Goal: Task Accomplishment & Management: Use online tool/utility

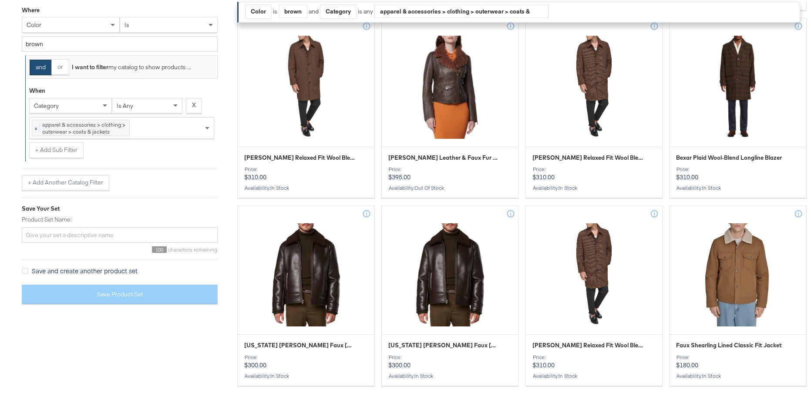
scroll to position [985, 0]
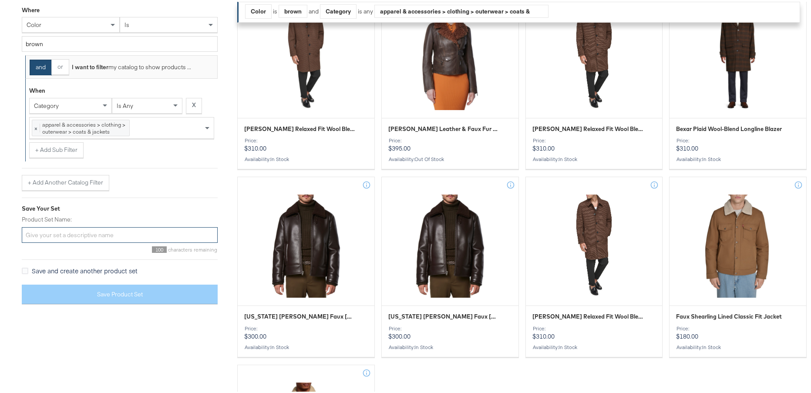
click at [76, 234] on input "Product Set Name:" at bounding box center [120, 233] width 196 height 16
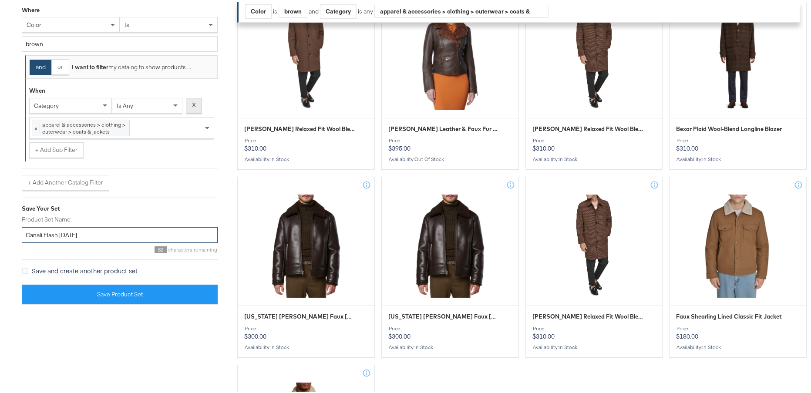
type input "Canali Flash [DATE]"
click at [188, 103] on button "X" at bounding box center [194, 104] width 16 height 16
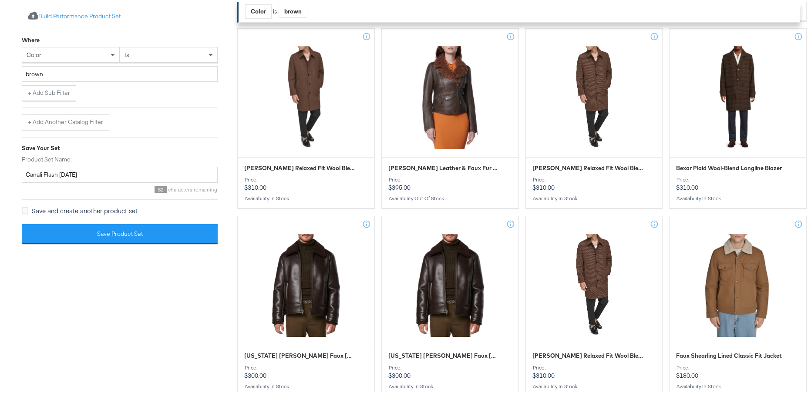
scroll to position [926, 0]
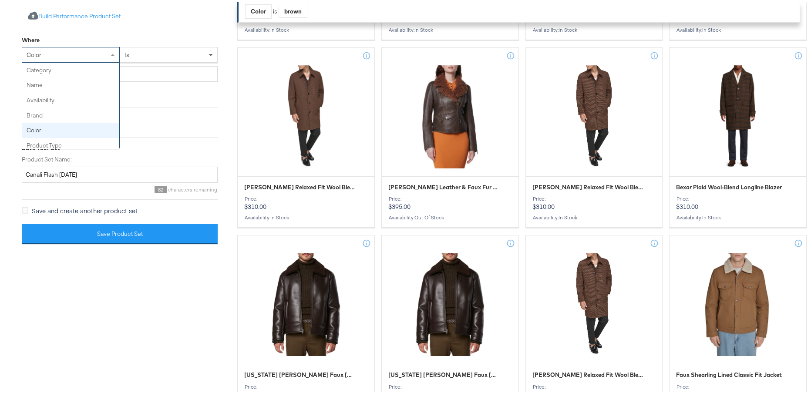
click at [67, 54] on div "color" at bounding box center [70, 53] width 97 height 15
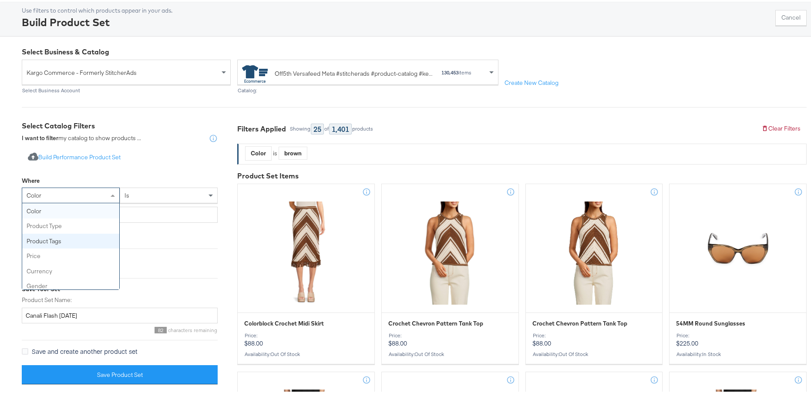
type input "A"
drag, startPoint x: 137, startPoint y: 208, endPoint x: 131, endPoint y: 213, distance: 8.3
click at [137, 208] on div "preorder" at bounding box center [119, 212] width 195 height 15
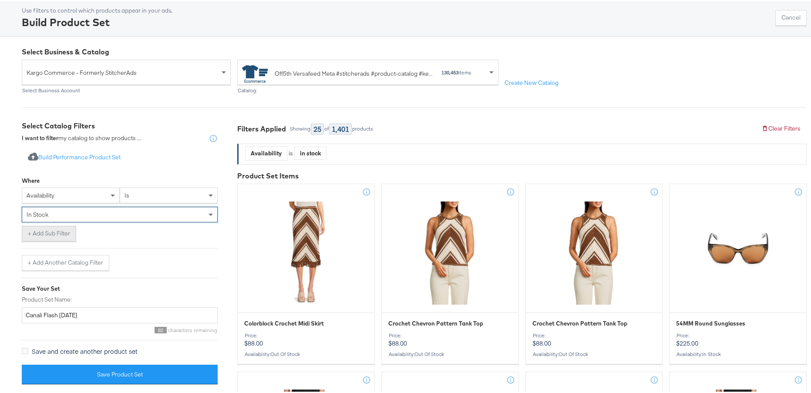
click at [52, 233] on button "+ Add Sub Filter" at bounding box center [49, 232] width 54 height 16
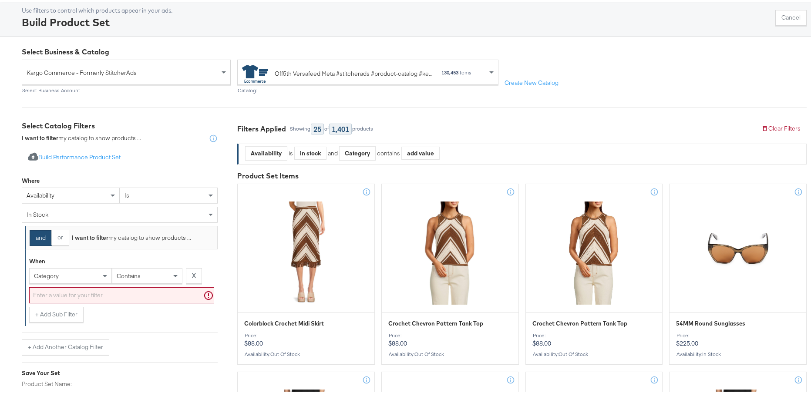
drag, startPoint x: 32, startPoint y: 240, endPoint x: 36, endPoint y: 241, distance: 4.4
click at [32, 240] on button "and" at bounding box center [41, 236] width 22 height 16
click at [43, 239] on button "and" at bounding box center [41, 236] width 22 height 16
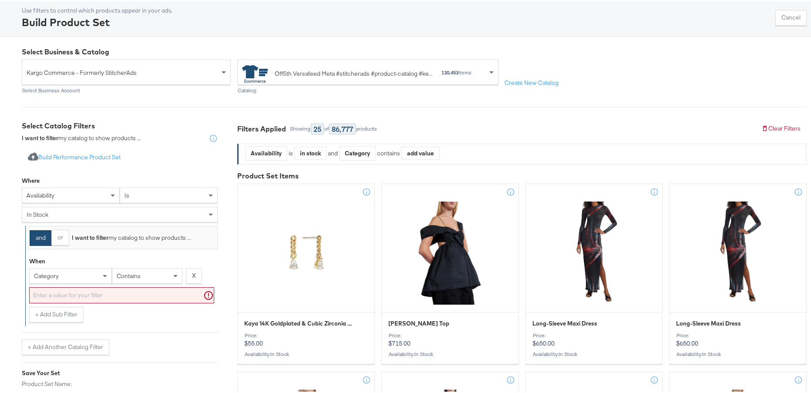
click at [84, 271] on div "category" at bounding box center [71, 274] width 82 height 15
type input "RET"
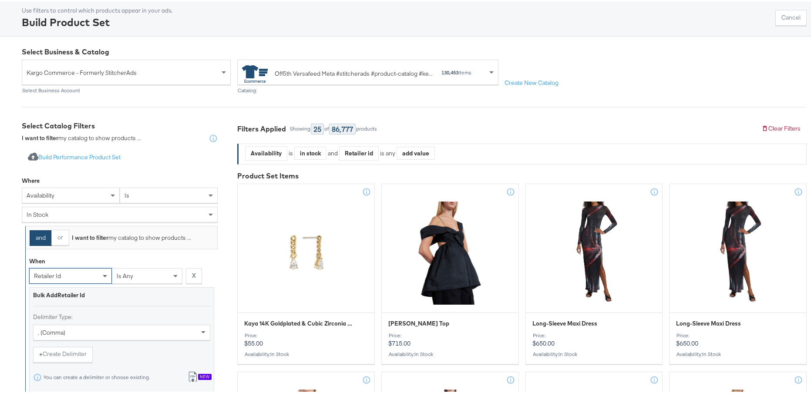
click at [102, 278] on span at bounding box center [106, 274] width 11 height 15
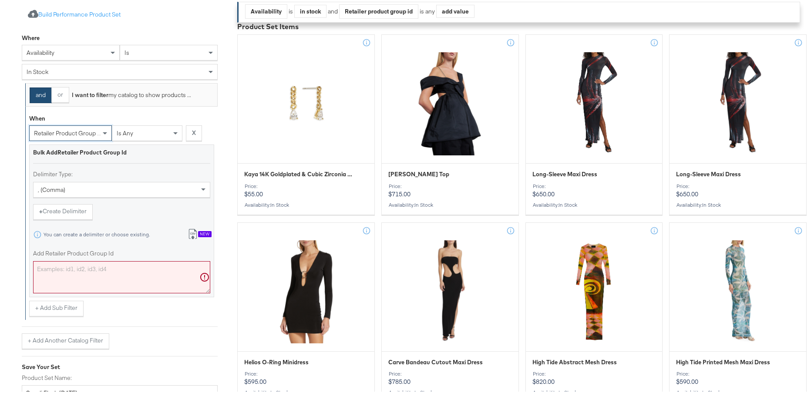
scroll to position [231, 0]
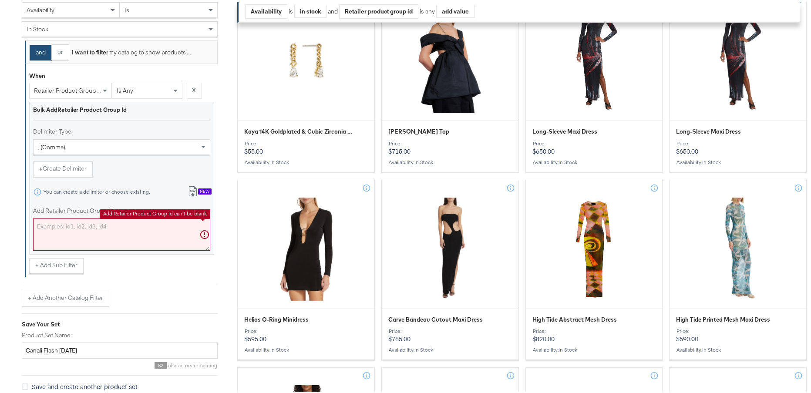
click at [110, 236] on textarea "Add Retailer Product Group Id" at bounding box center [121, 233] width 177 height 32
paste textarea "0400024685228,0400024685232,0400024685263,0400024685258,0400024685246,040002468…"
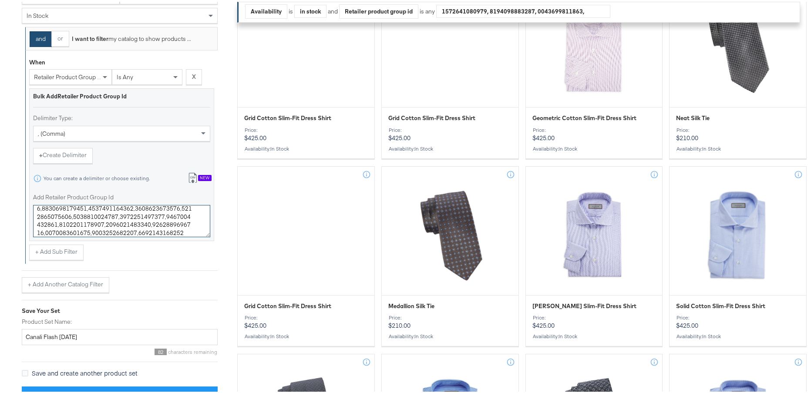
scroll to position [290, 0]
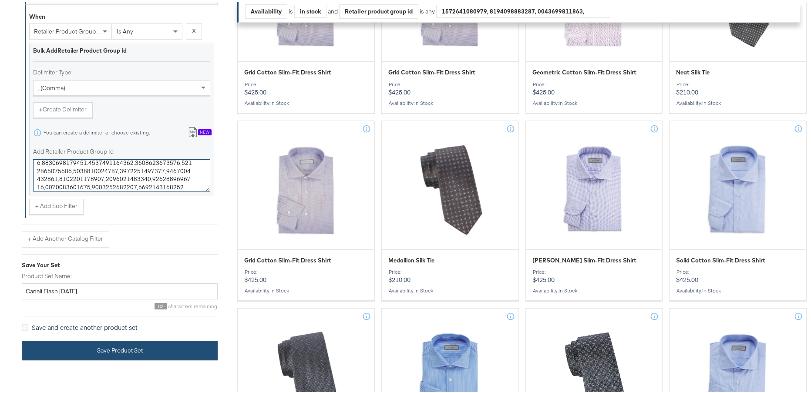
type textarea "0400024685228,0400024685232,0400024685263,0400024685258,0400024685246,040002468…"
click at [137, 355] on button "Save Product Set" at bounding box center [120, 349] width 196 height 20
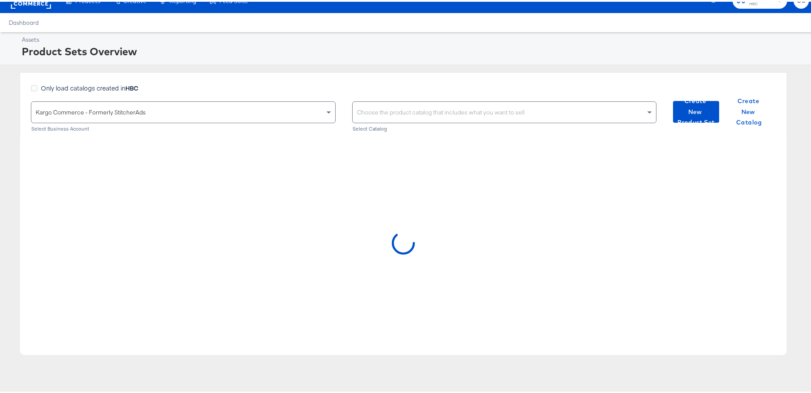
scroll to position [14, 0]
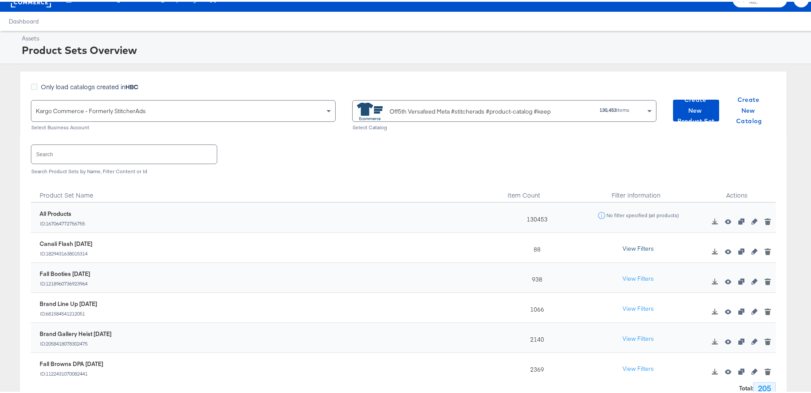
click at [619, 245] on button "View Filters" at bounding box center [638, 247] width 44 height 16
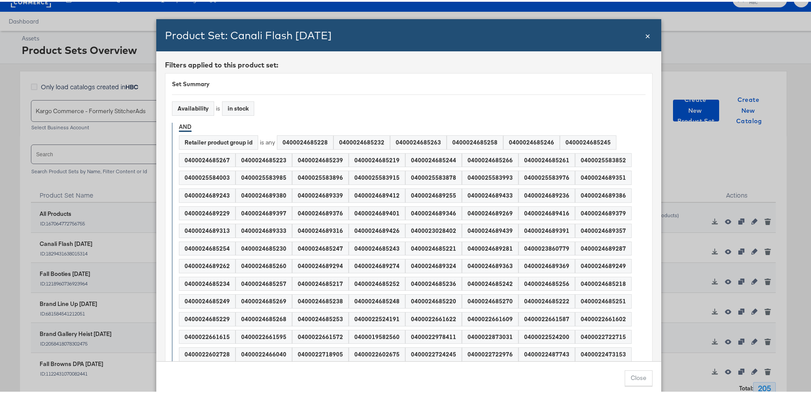
click at [645, 35] on span "×" at bounding box center [647, 33] width 5 height 12
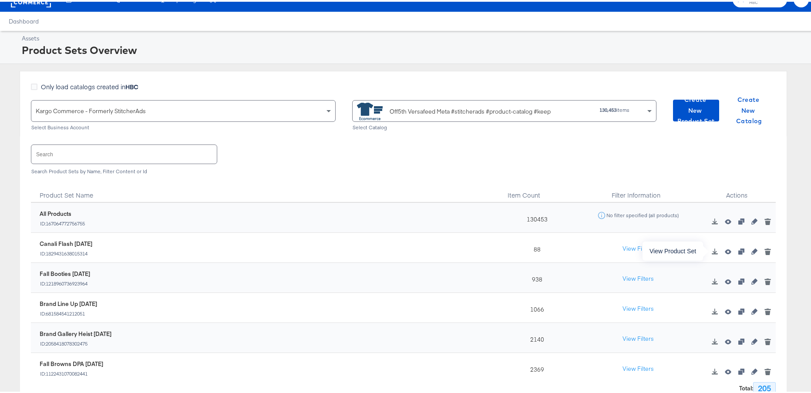
click at [724, 252] on icon "button" at bounding box center [727, 250] width 6 height 5
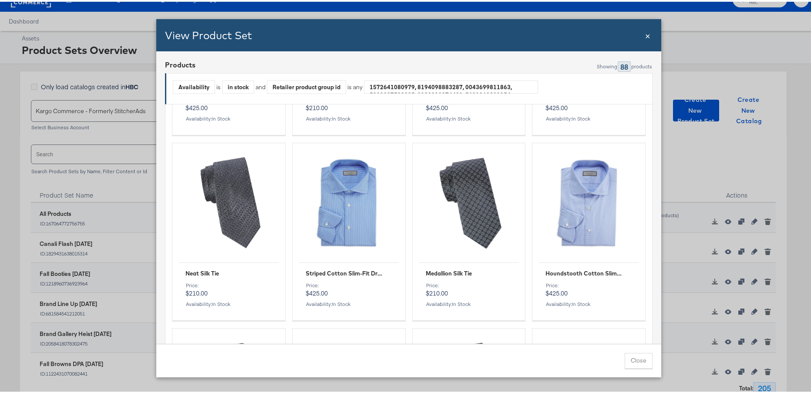
scroll to position [482, 0]
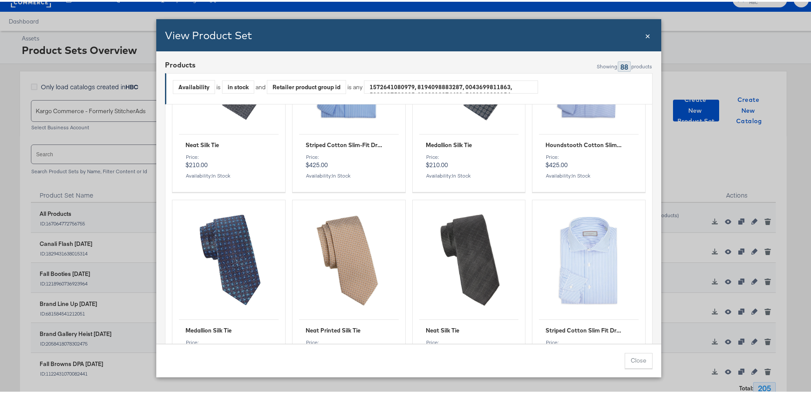
click at [645, 34] on span "×" at bounding box center [647, 33] width 5 height 12
